Goal: Information Seeking & Learning: Learn about a topic

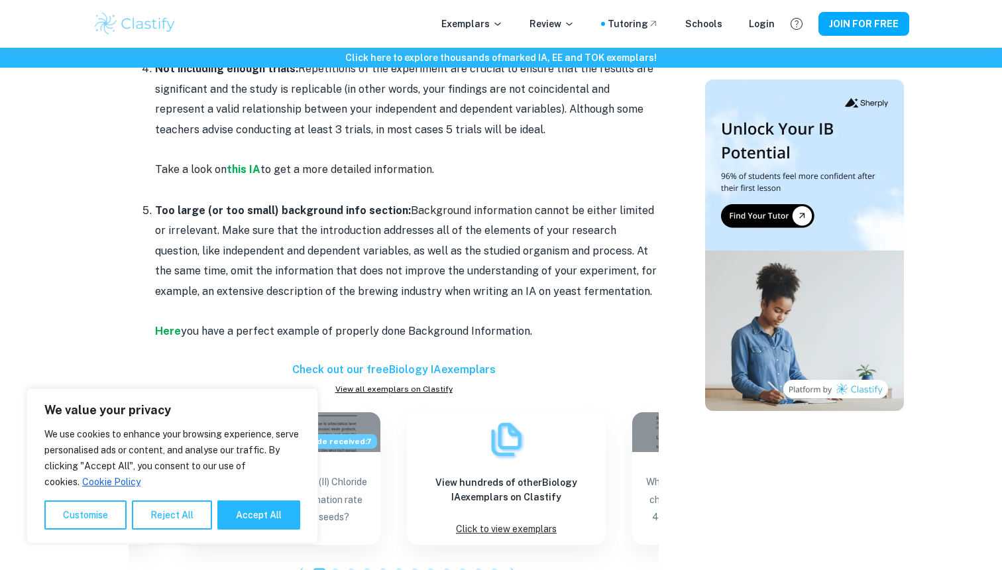
scroll to position [1165, 0]
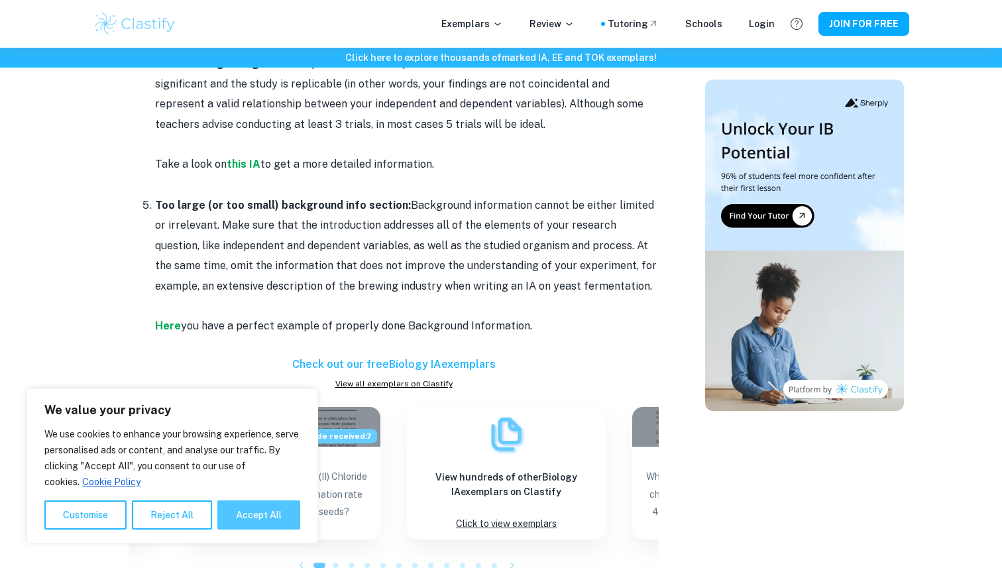
click at [266, 517] on button "Accept All" at bounding box center [258, 514] width 83 height 29
checkbox input "true"
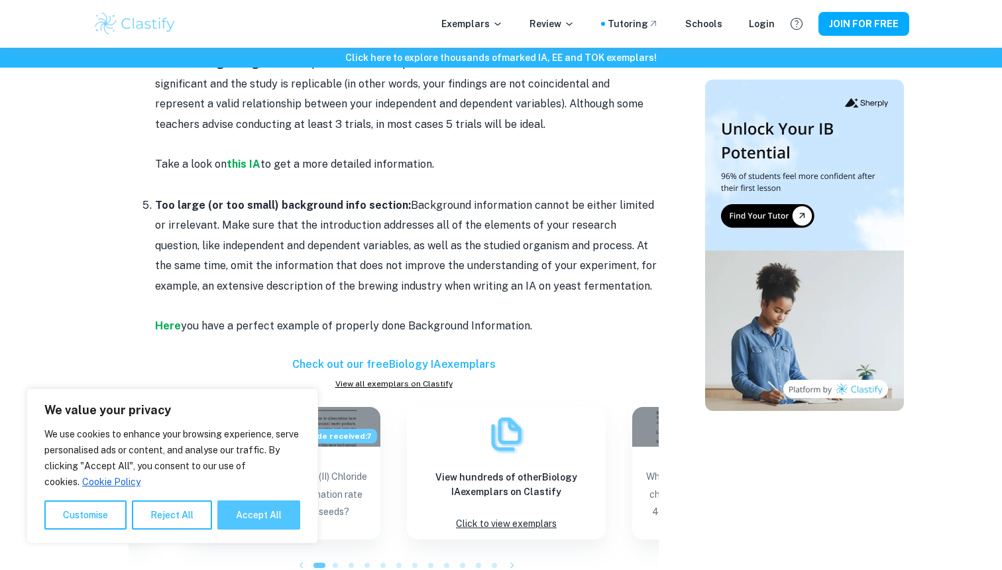
checkbox input "true"
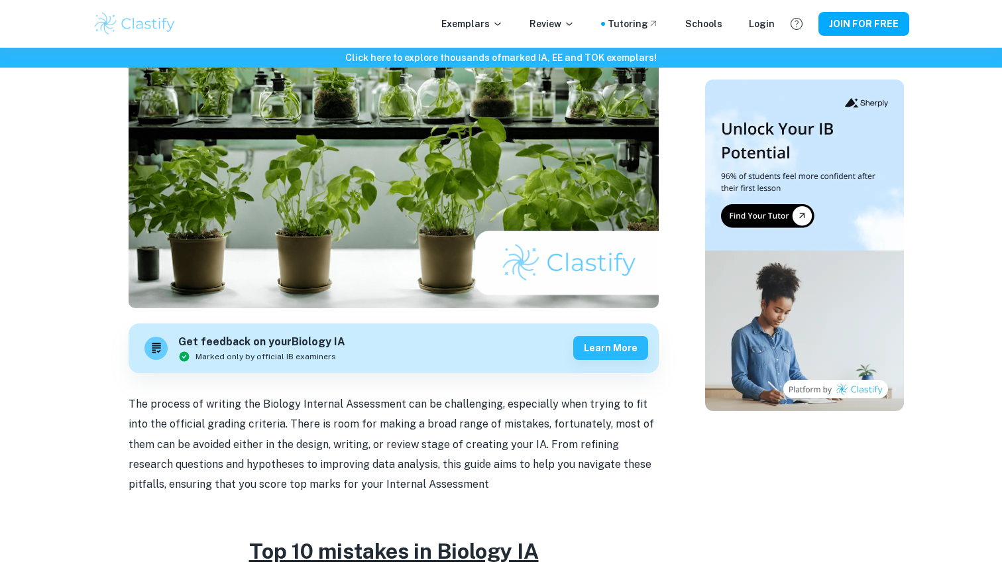
scroll to position [0, 0]
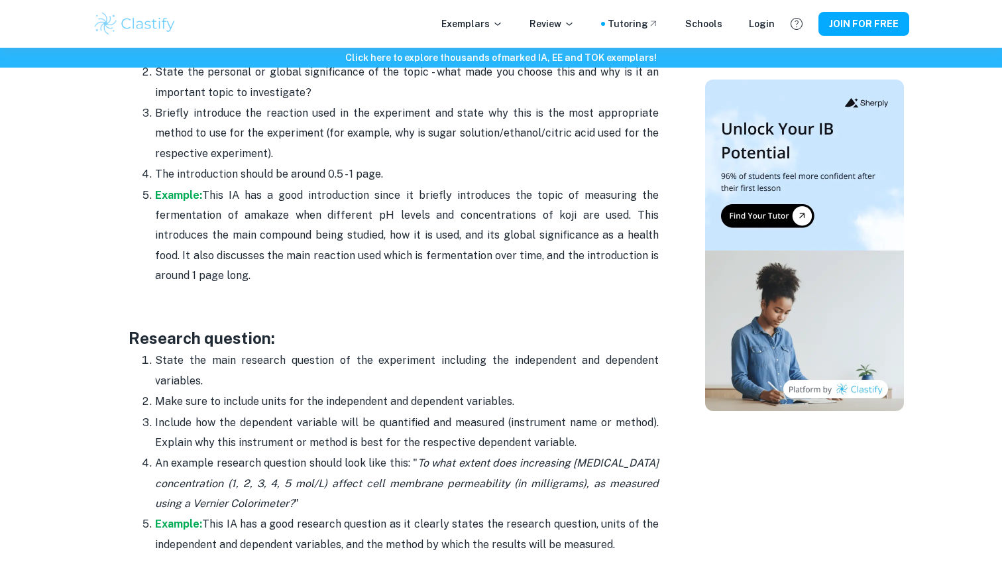
scroll to position [1153, 0]
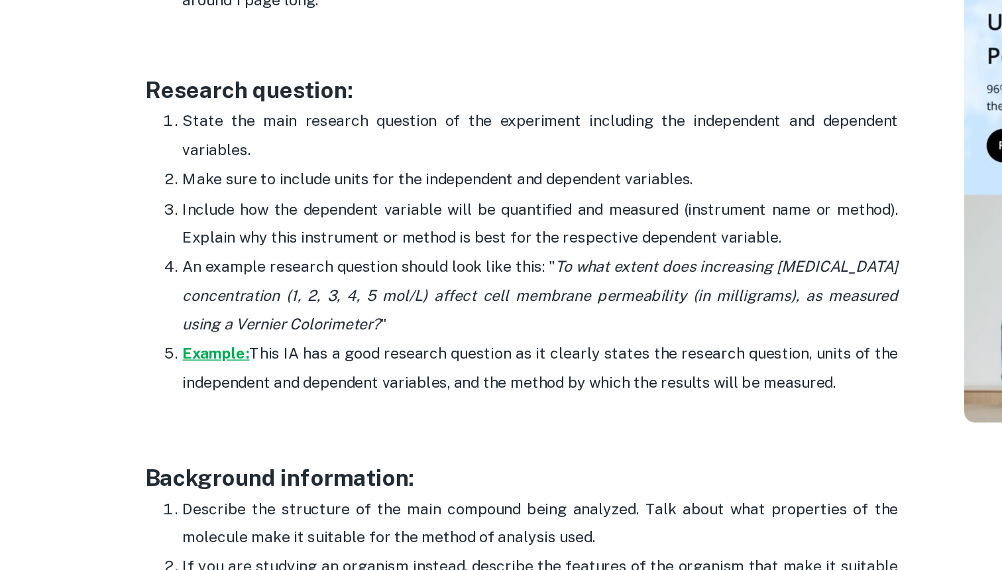
click at [195, 359] on strong "Example:" at bounding box center [178, 362] width 47 height 13
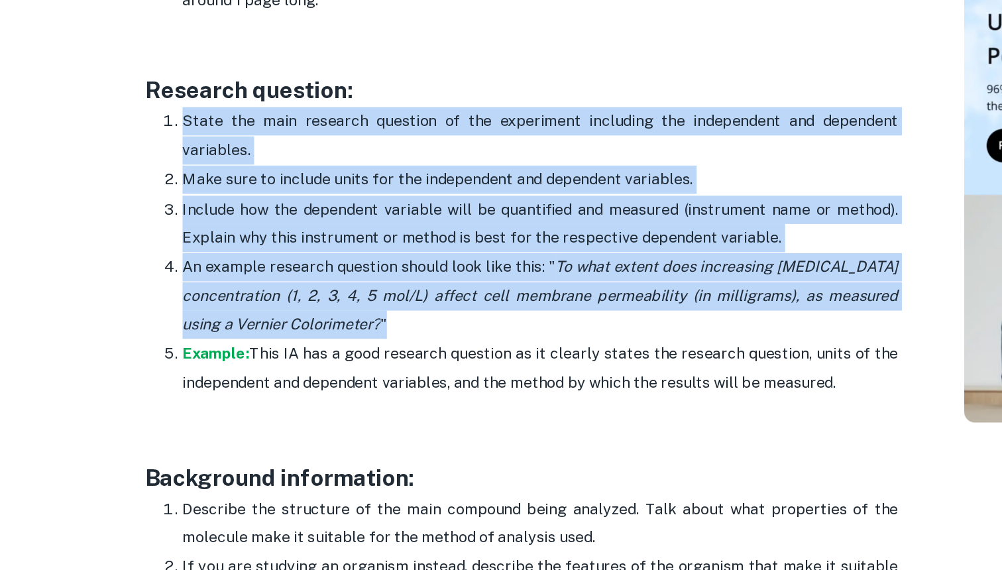
drag, startPoint x: 157, startPoint y: 195, endPoint x: 380, endPoint y: 337, distance: 265.0
click at [380, 337] on ol "State the main research question of the experiment including the independent an…" at bounding box center [394, 290] width 530 height 205
copy ol "State the main research question of the experiment including the independent an…"
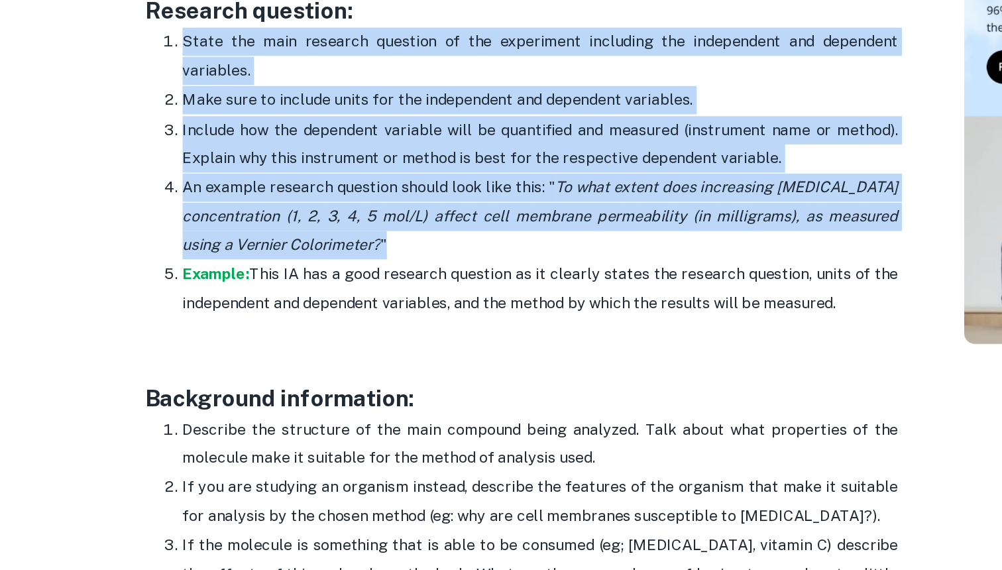
scroll to position [1155, 0]
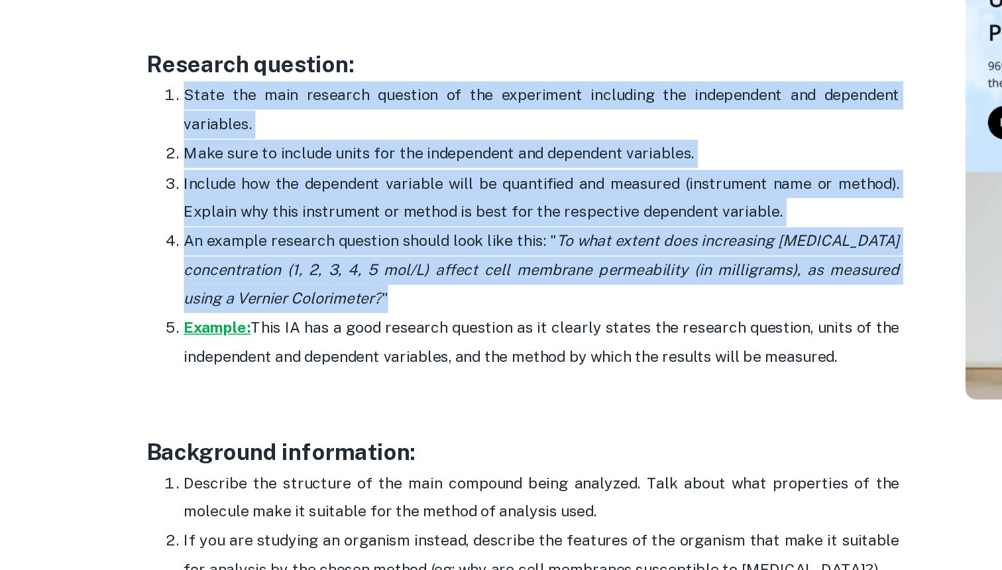
click at [186, 355] on strong "Example:" at bounding box center [178, 360] width 47 height 13
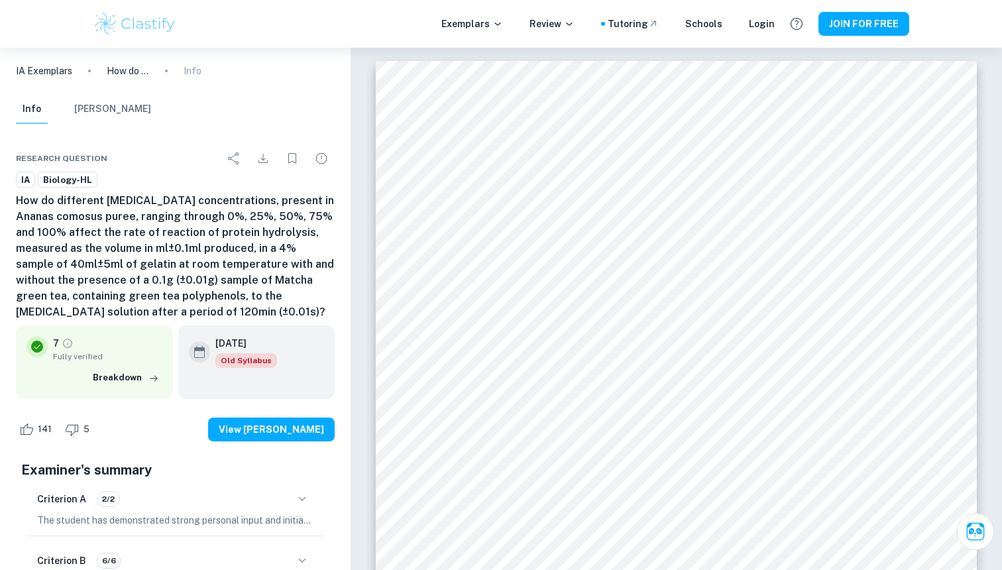
click at [249, 247] on h6 "How do different [MEDICAL_DATA] concentrations, present in Ananas comosus puree…" at bounding box center [175, 256] width 319 height 127
click at [249, 247] on h6 "How do different bromelain concentrations, present in Ananas comosus puree, ran…" at bounding box center [175, 256] width 319 height 127
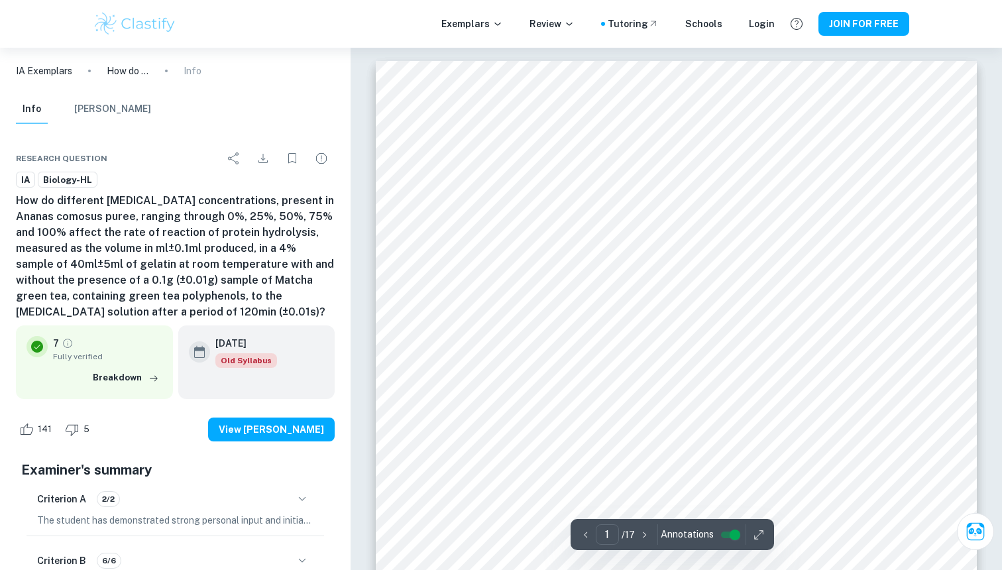
click at [55, 68] on p "IA Exemplars" at bounding box center [44, 71] width 56 height 15
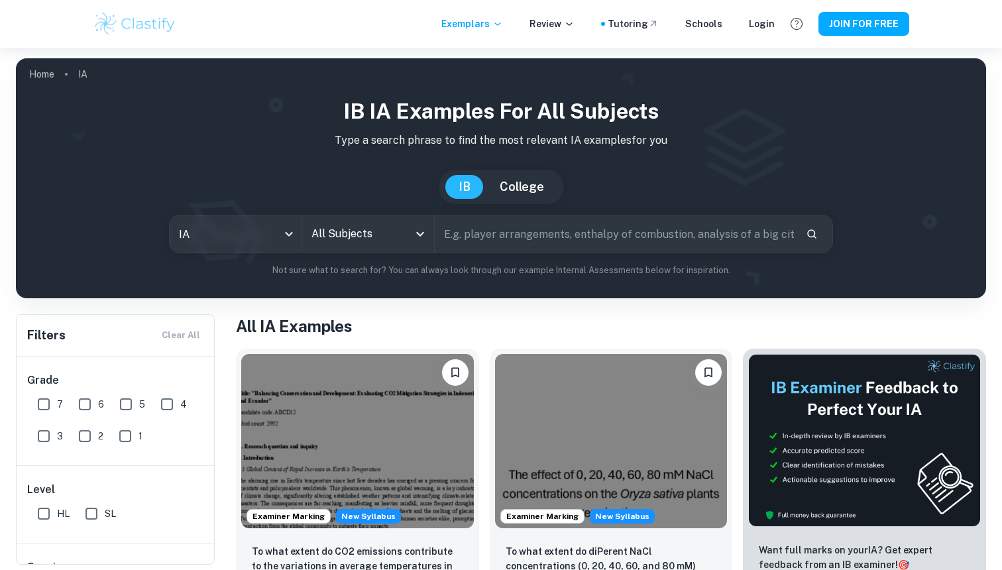
click at [52, 407] on input "7" at bounding box center [43, 404] width 27 height 27
checkbox input "true"
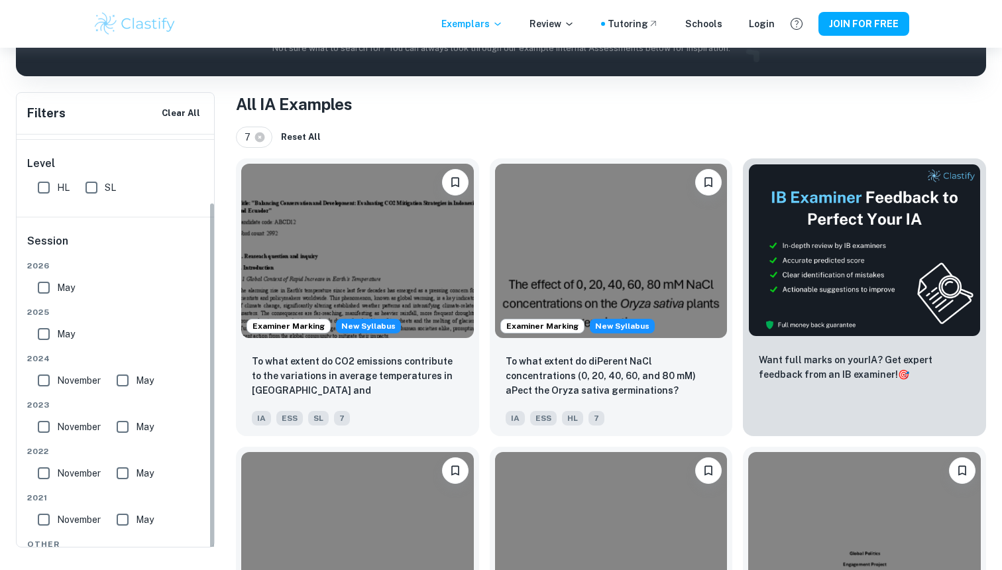
scroll to position [103, 0]
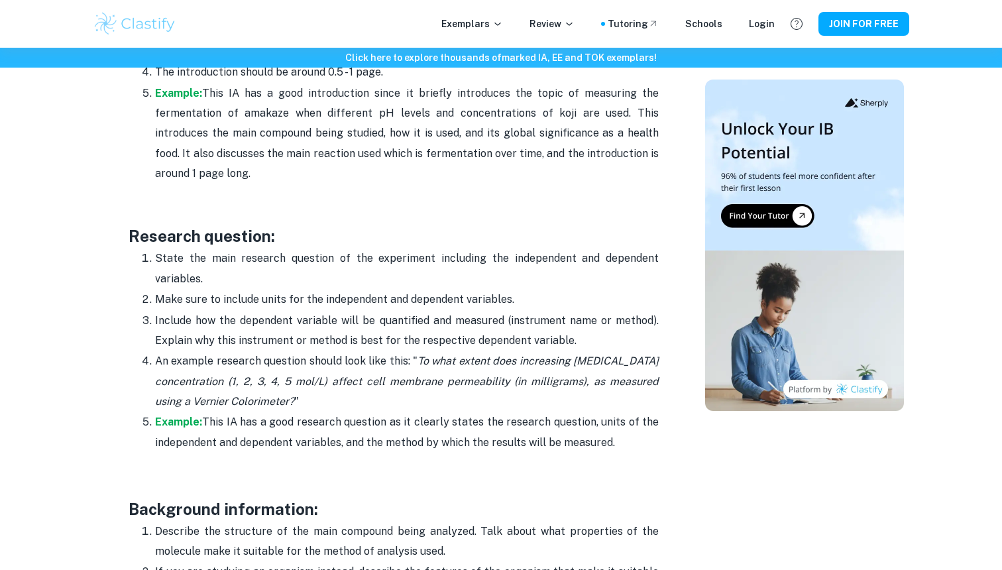
scroll to position [1194, 0]
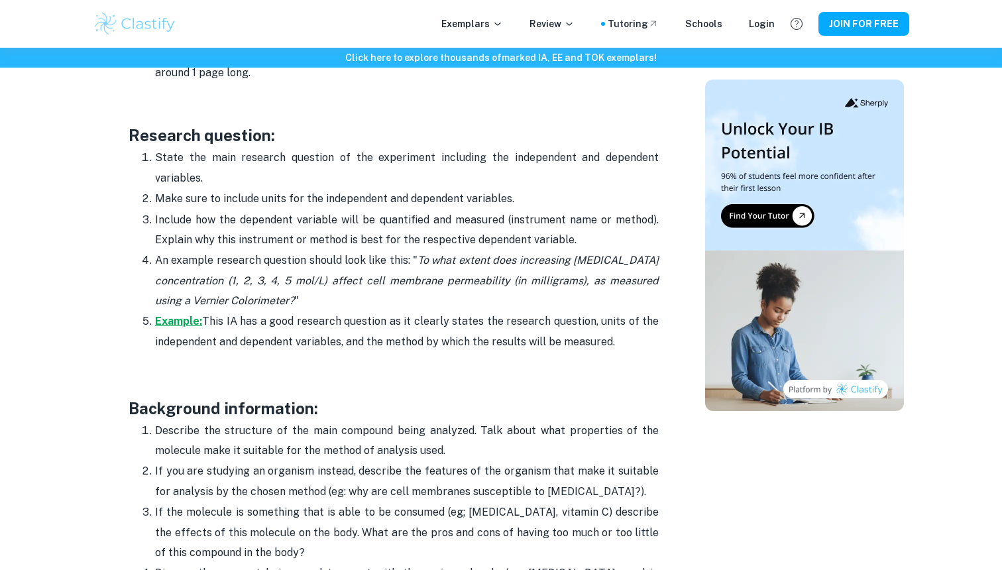
click at [188, 321] on strong "Example:" at bounding box center [178, 321] width 47 height 13
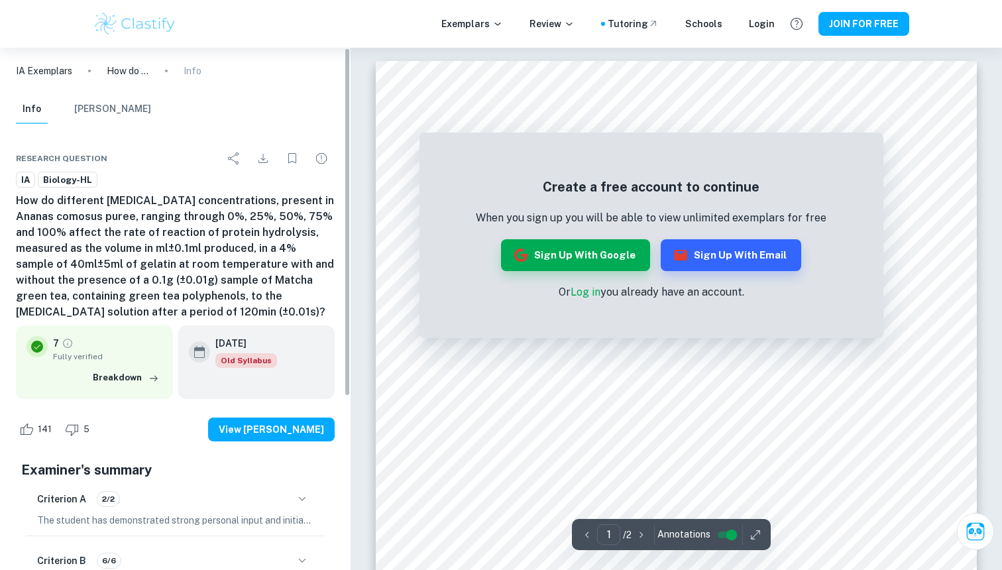
click at [117, 226] on h6 "How do different [MEDICAL_DATA] concentrations, present in Ananas comosus puree…" at bounding box center [175, 256] width 319 height 127
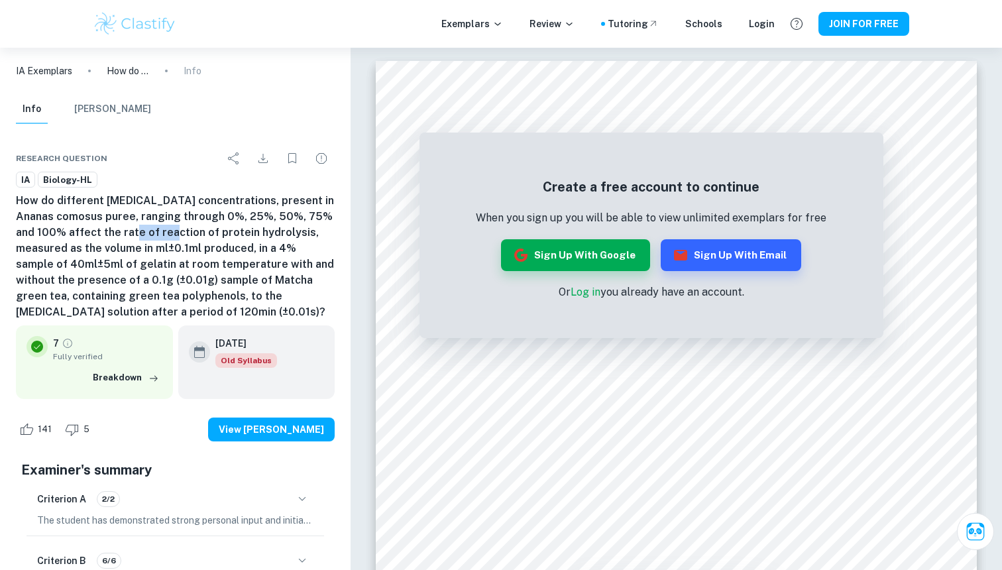
click at [117, 226] on h6 "How do different [MEDICAL_DATA] concentrations, present in Ananas comosus puree…" at bounding box center [175, 256] width 319 height 127
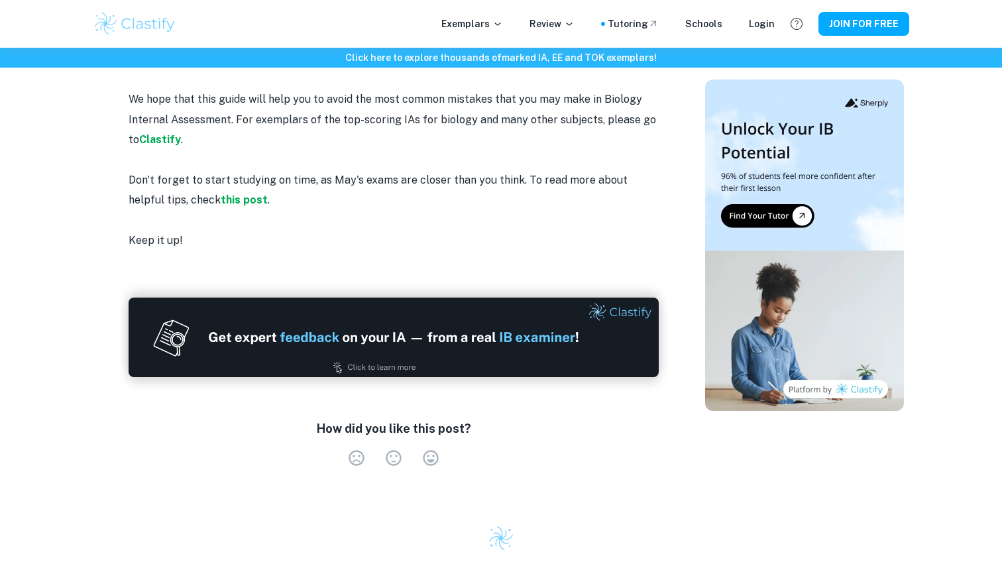
scroll to position [2361, 0]
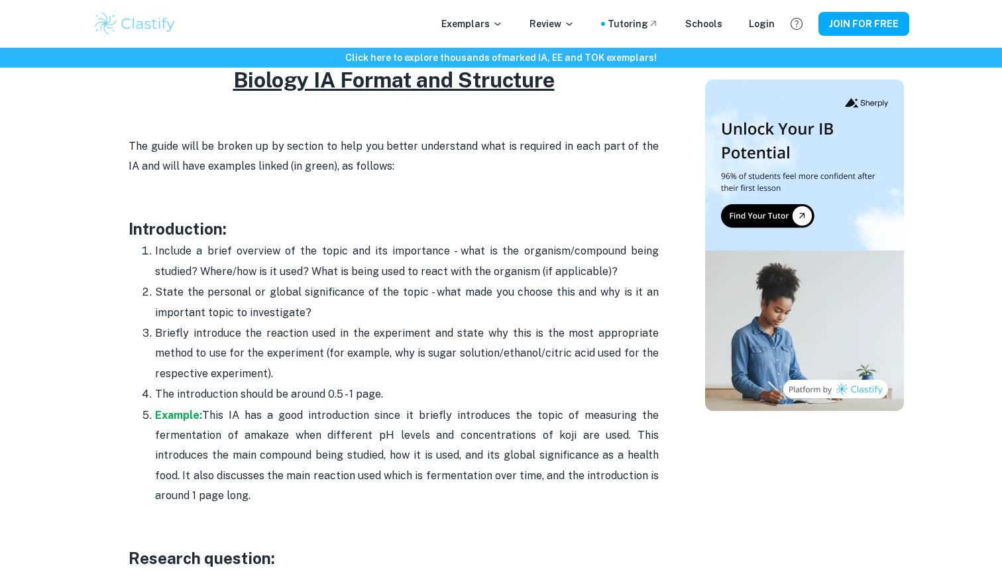
scroll to position [773, 0]
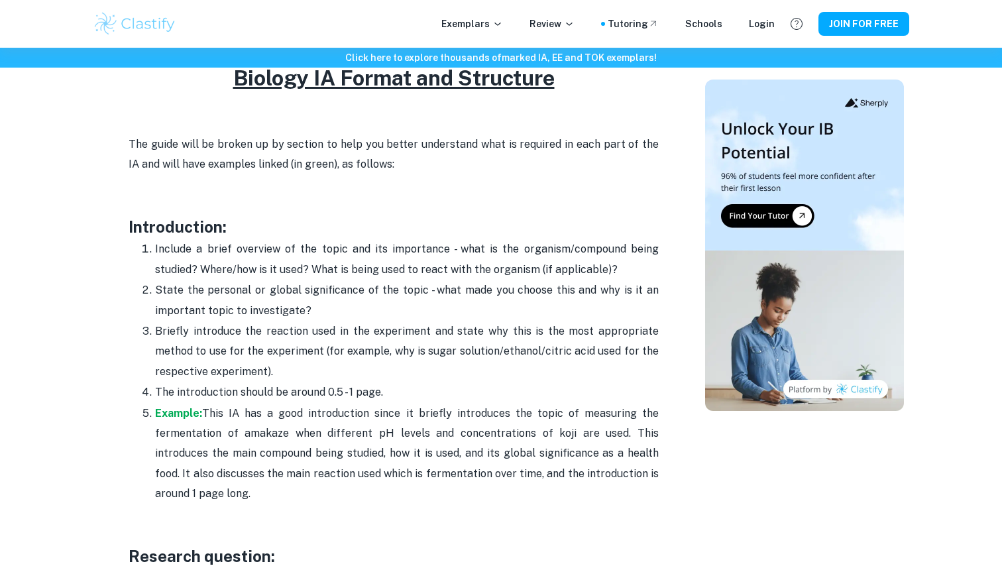
click at [264, 332] on p "Briefly introduce the reaction used in the experiment and state why this is the…" at bounding box center [407, 351] width 504 height 60
click at [255, 295] on p "State the personal or global significance of the topic - what made you choose t…" at bounding box center [407, 300] width 504 height 40
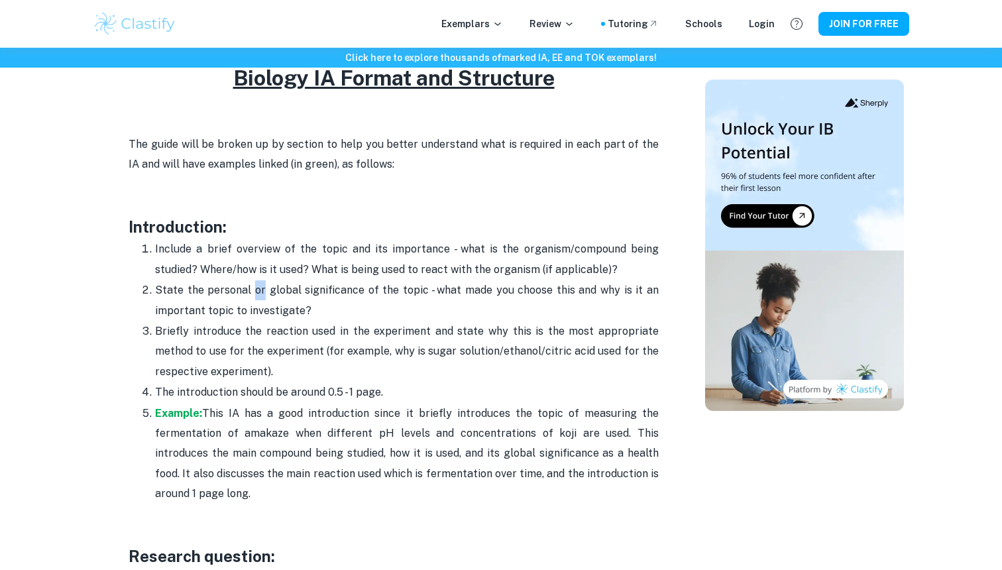
click at [255, 295] on p "State the personal or global significance of the topic - what made you choose t…" at bounding box center [407, 300] width 504 height 40
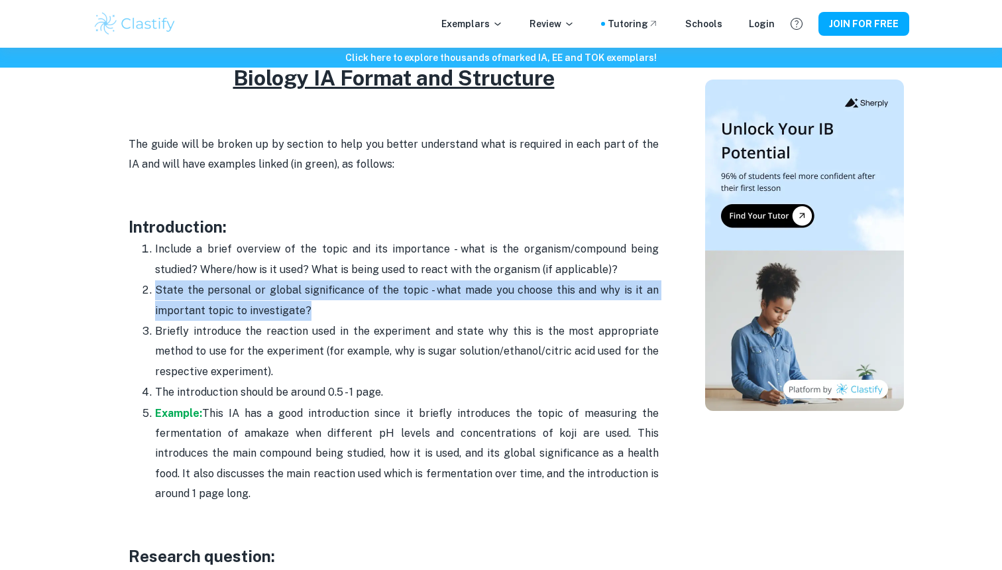
click at [259, 251] on p "Include a brief overview of the topic and its importance - what is the organism…" at bounding box center [407, 259] width 504 height 40
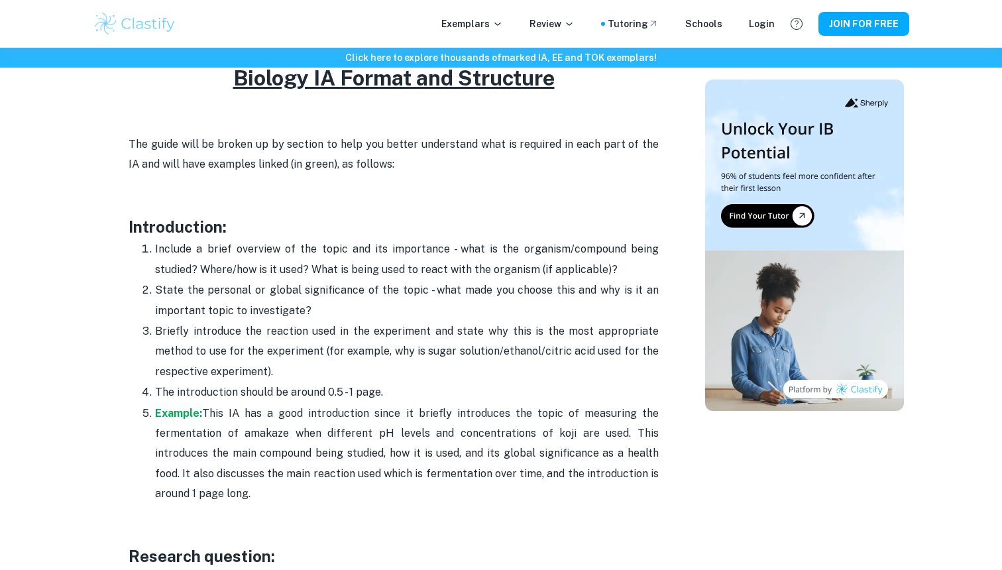
click at [259, 251] on p "Include a brief overview of the topic and its importance - what is the organism…" at bounding box center [407, 259] width 504 height 40
